Goal: Information Seeking & Learning: Learn about a topic

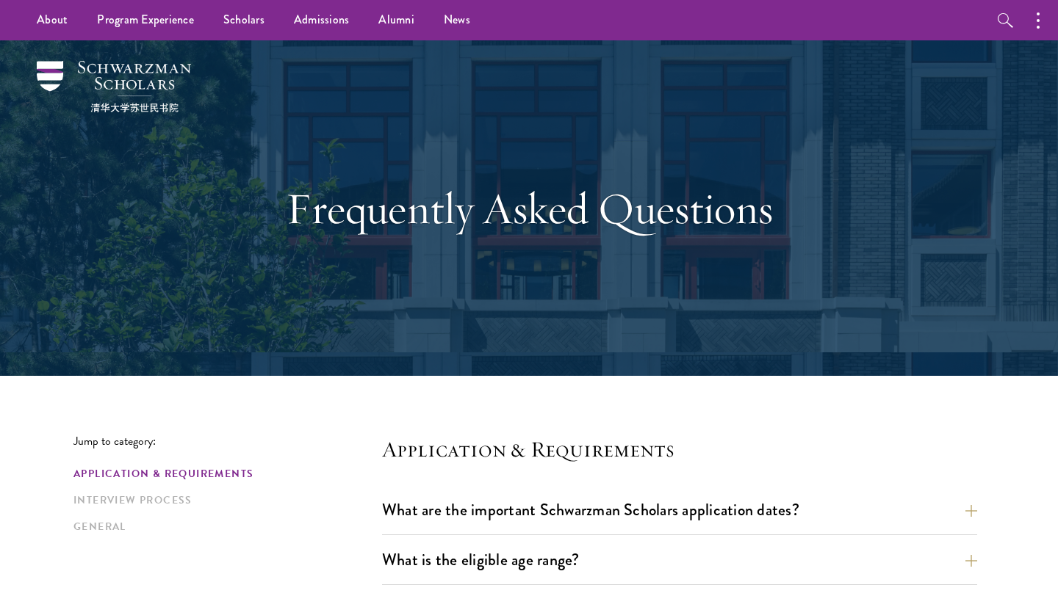
click at [168, 513] on div "Application & Requirements Interview Process General" at bounding box center [227, 500] width 308 height 68
click at [168, 504] on link "Interview Process" at bounding box center [223, 500] width 300 height 15
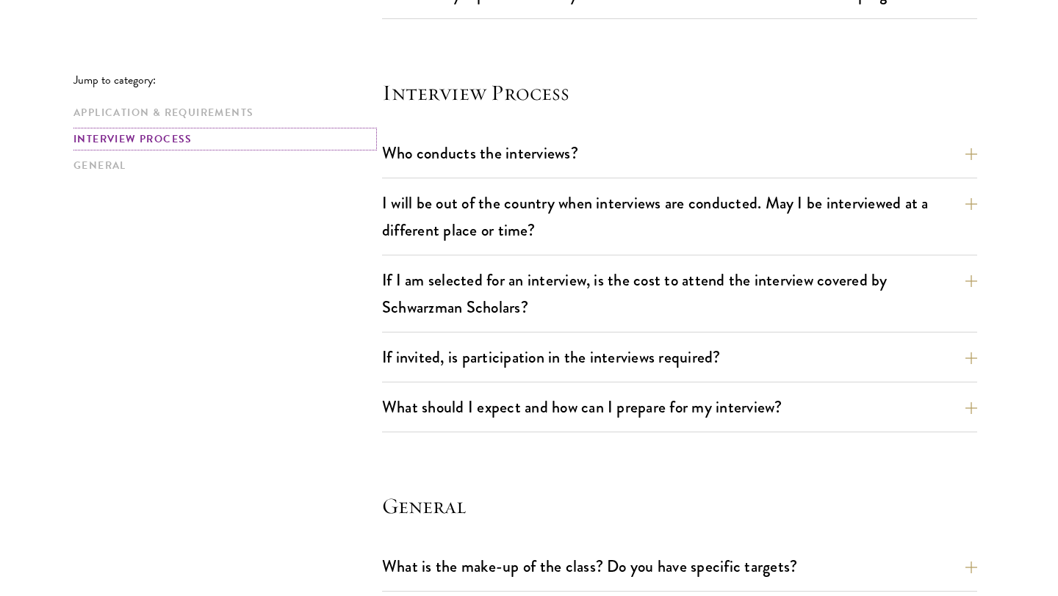
scroll to position [1637, 0]
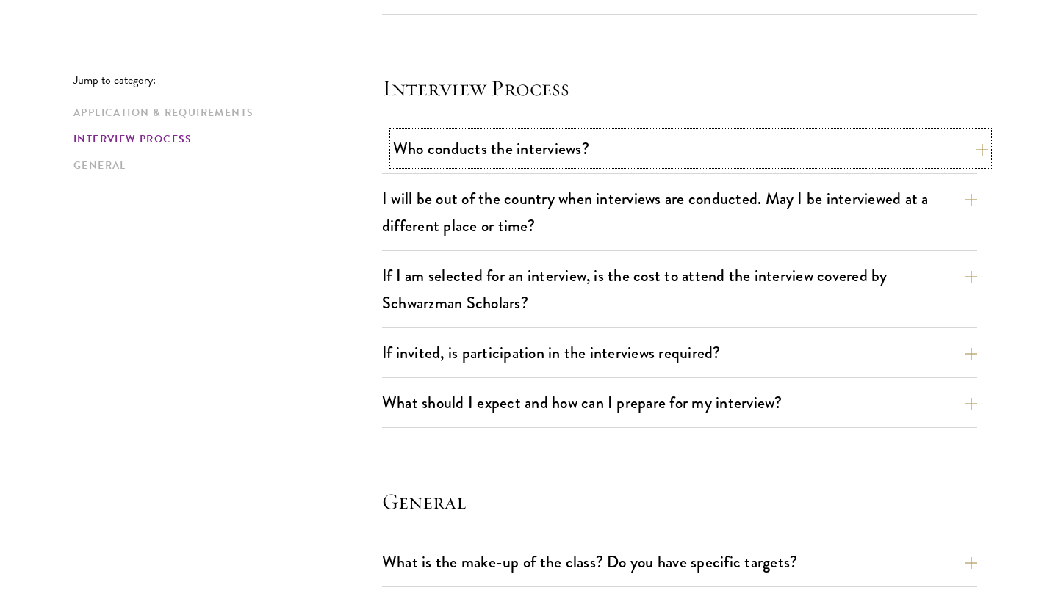
click at [754, 156] on button "Who conducts the interviews?" at bounding box center [690, 148] width 595 height 33
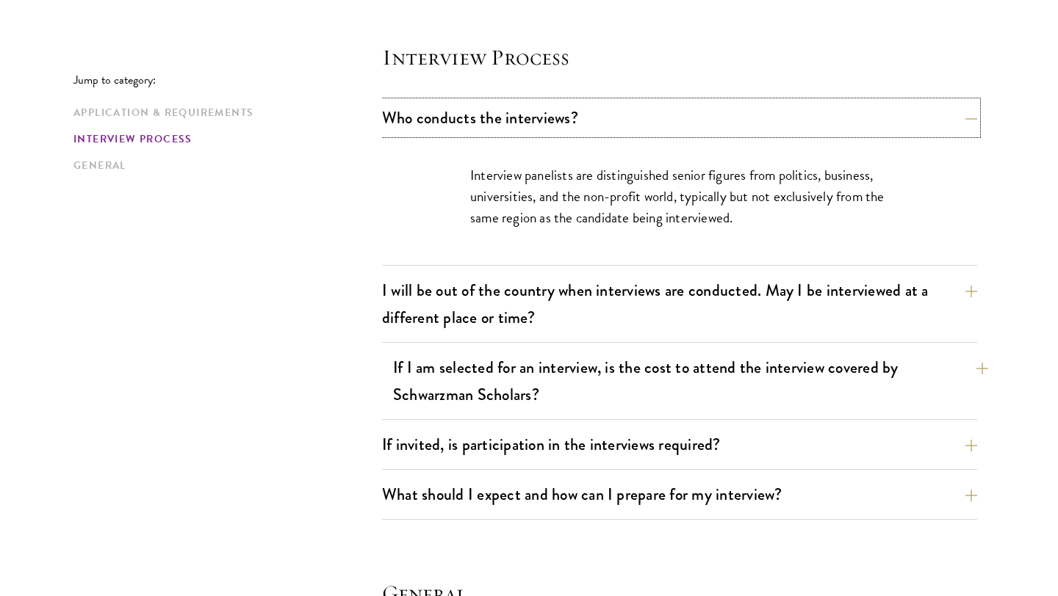
scroll to position [1673, 0]
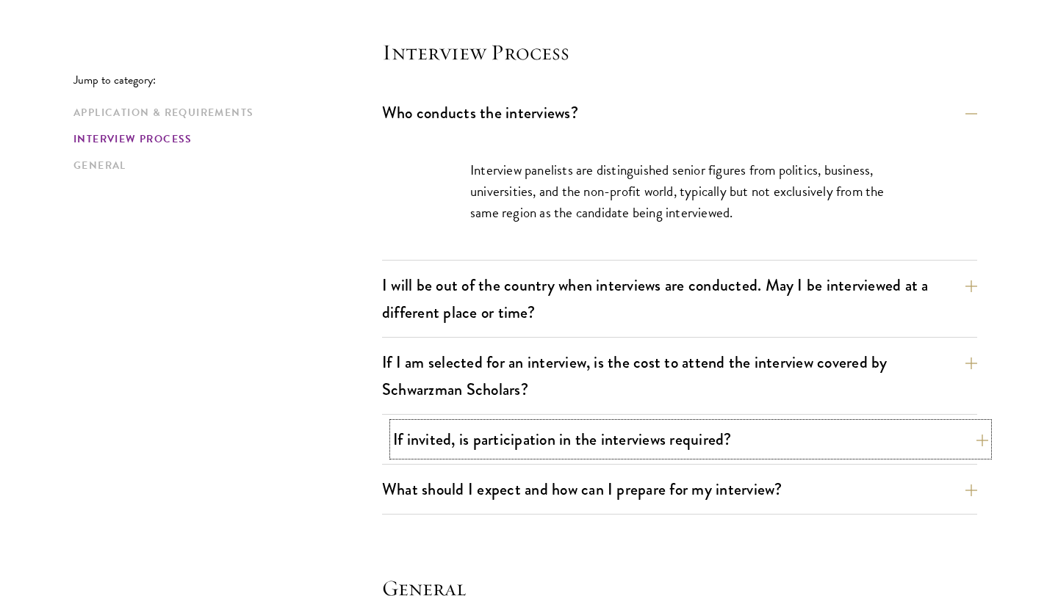
click at [805, 445] on button "If invited, is participation in the interviews required?" at bounding box center [690, 439] width 595 height 33
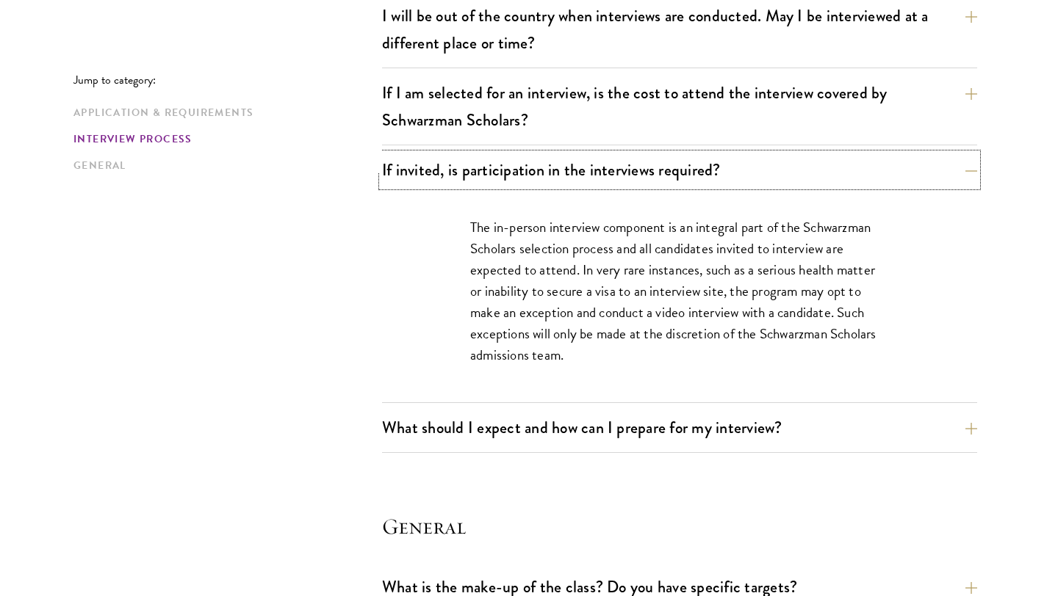
scroll to position [1867, 0]
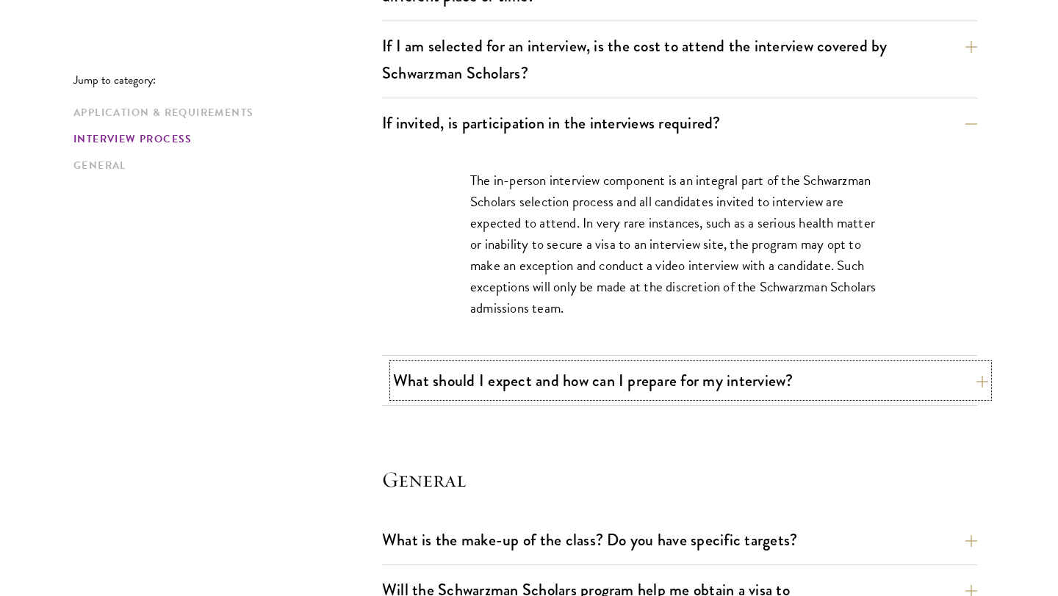
click at [790, 375] on button "What should I expect and how can I prepare for my interview?" at bounding box center [690, 380] width 595 height 33
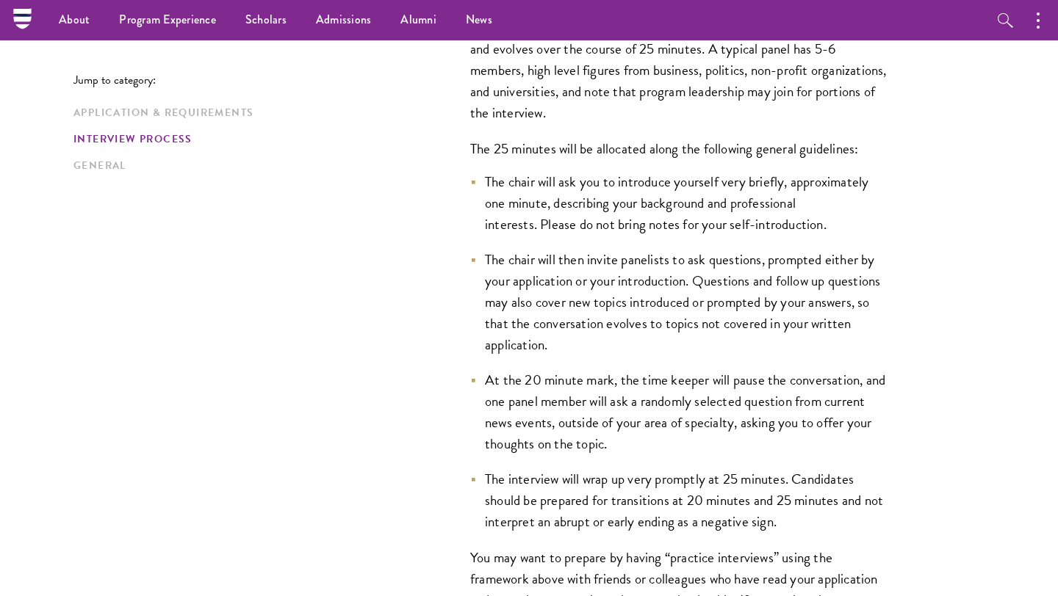
scroll to position [2131, 0]
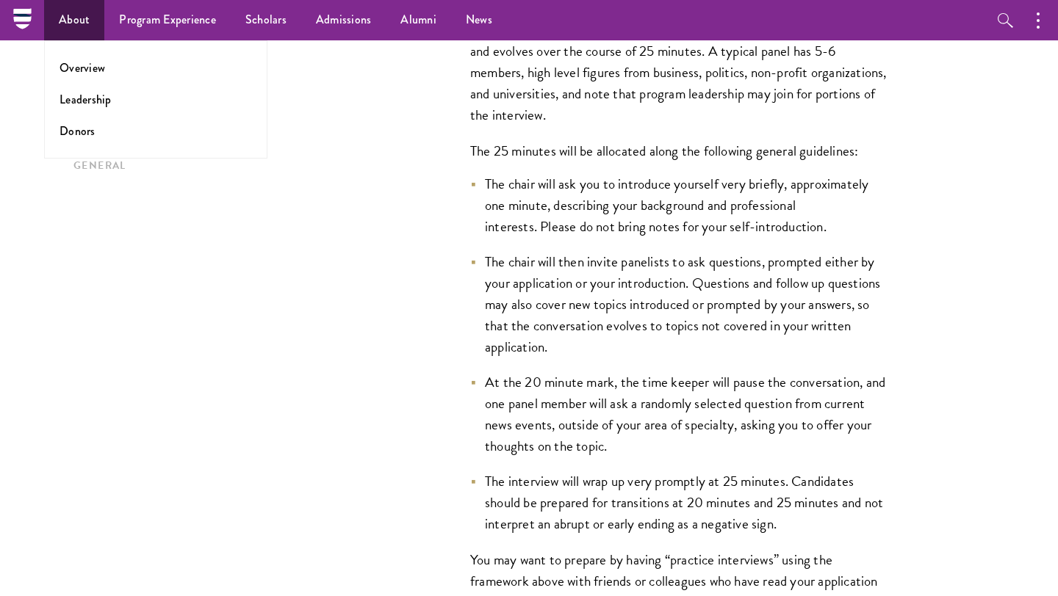
click at [76, 57] on ul "Overview Leadership Donors" at bounding box center [155, 99] width 223 height 118
click at [76, 65] on link "Overview" at bounding box center [82, 67] width 46 height 17
